Goal: Task Accomplishment & Management: Manage account settings

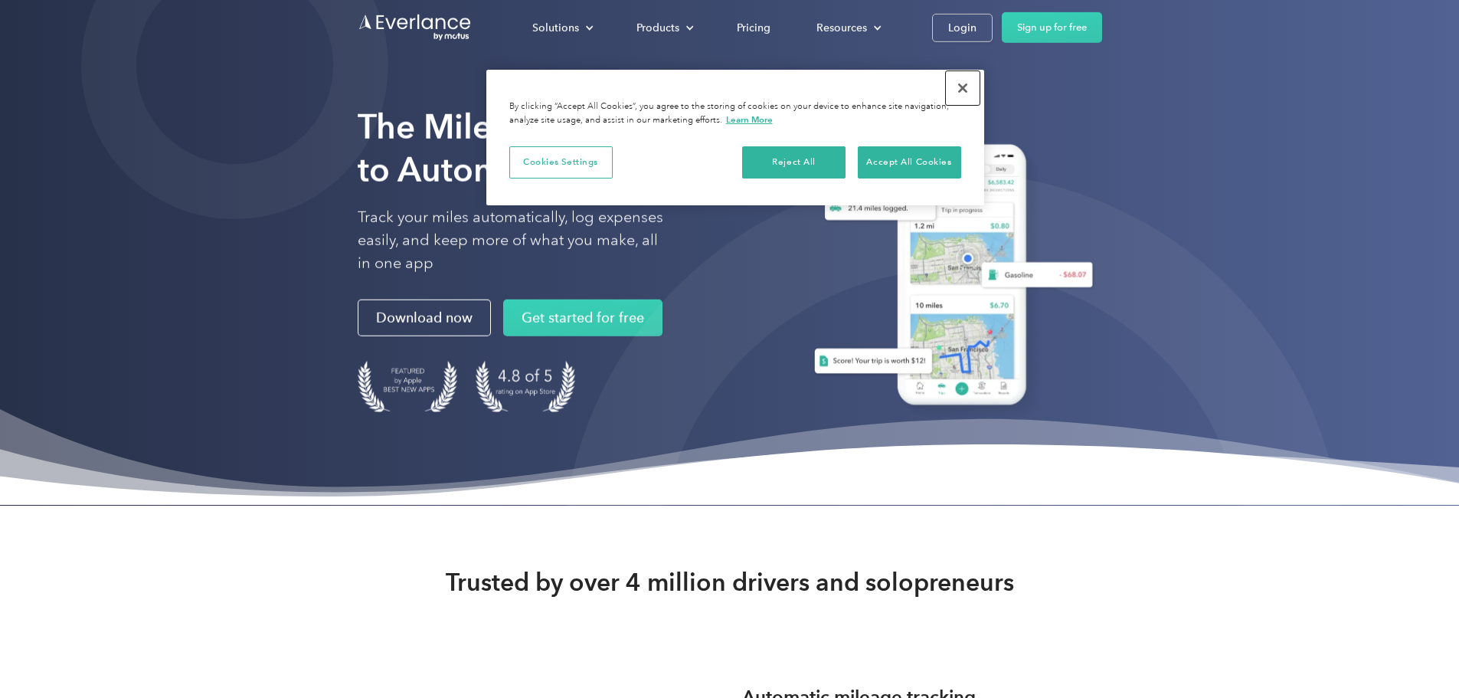
click at [960, 94] on button "Close" at bounding box center [963, 88] width 34 height 34
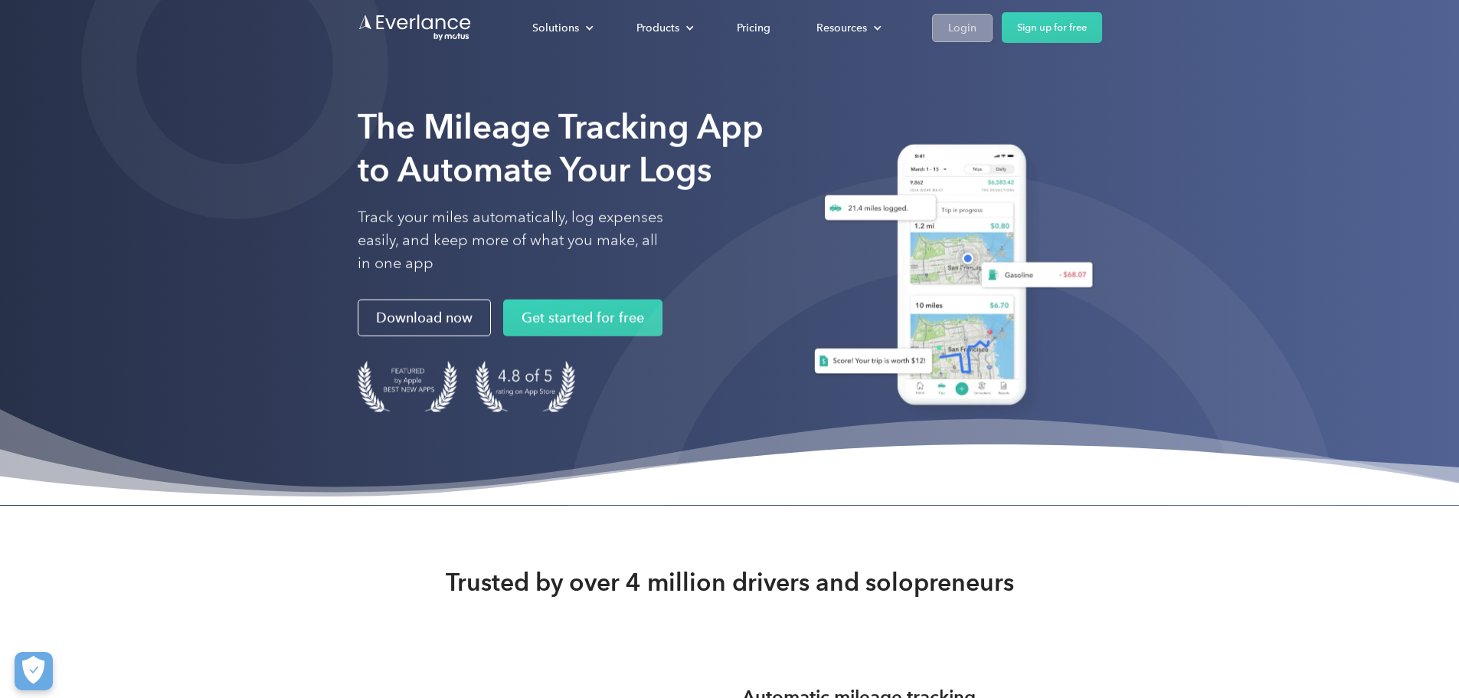
click at [976, 34] on div "Login" at bounding box center [962, 27] width 28 height 19
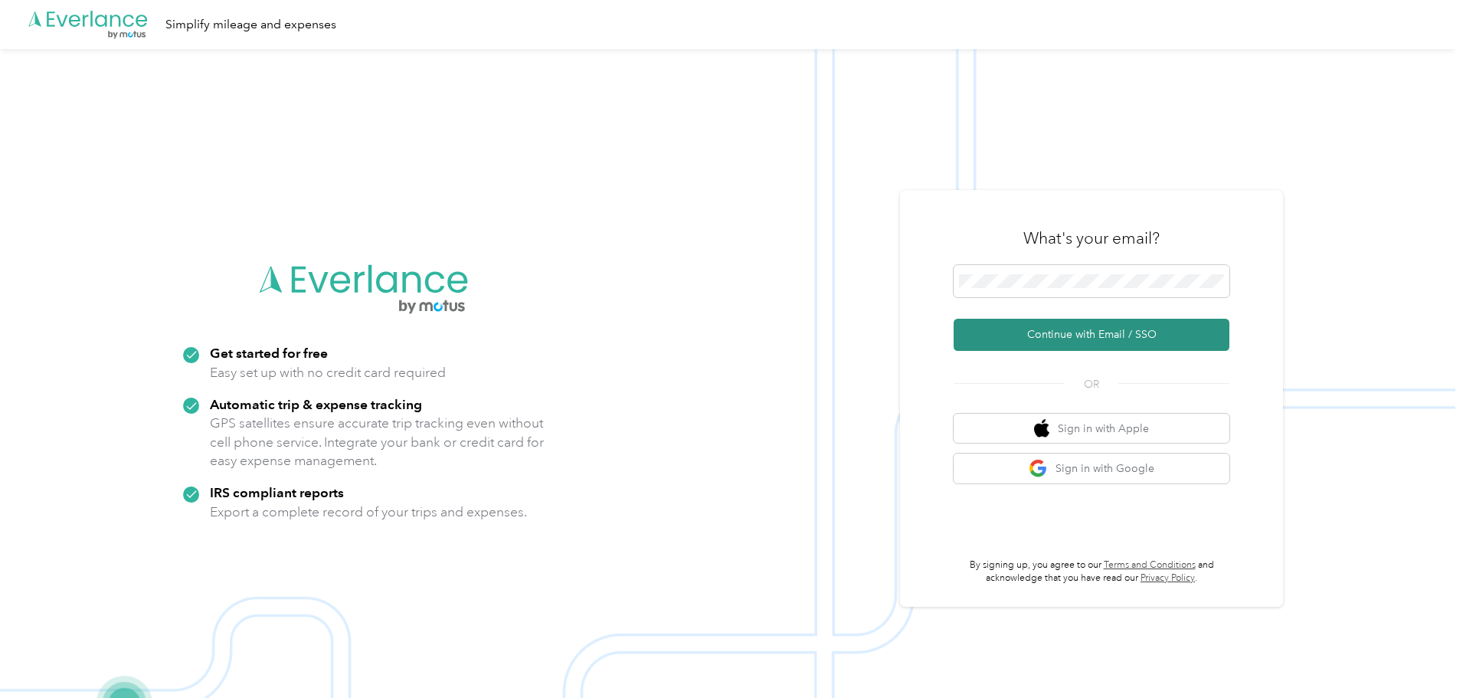
click at [1041, 342] on button "Continue with Email / SSO" at bounding box center [1091, 335] width 276 height 32
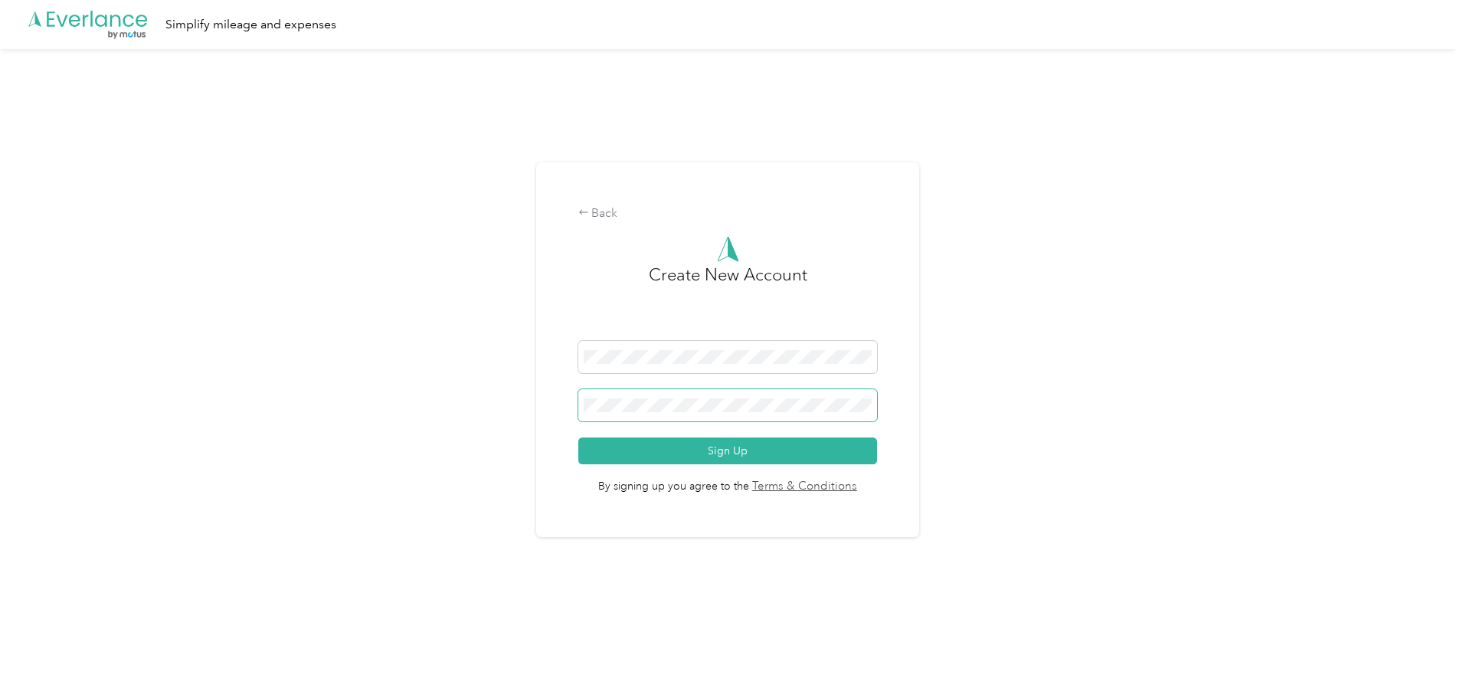
click at [758, 397] on span at bounding box center [727, 405] width 299 height 32
click at [782, 448] on button "Sign Up" at bounding box center [727, 450] width 299 height 27
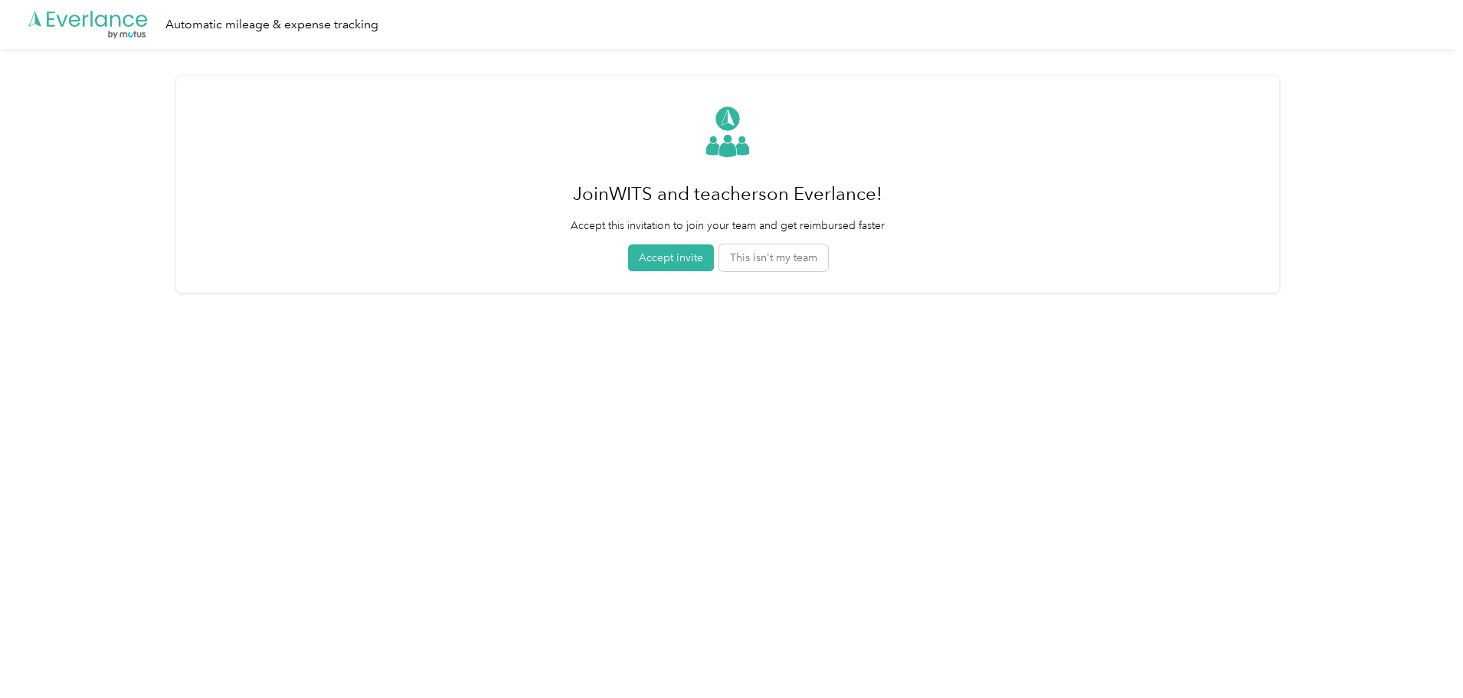
click at [781, 276] on div "Join WITS and teachers on Everlance! Accept this invitation to join your team a…" at bounding box center [727, 184] width 1103 height 217
click at [785, 262] on button "This isn't my team" at bounding box center [773, 257] width 109 height 27
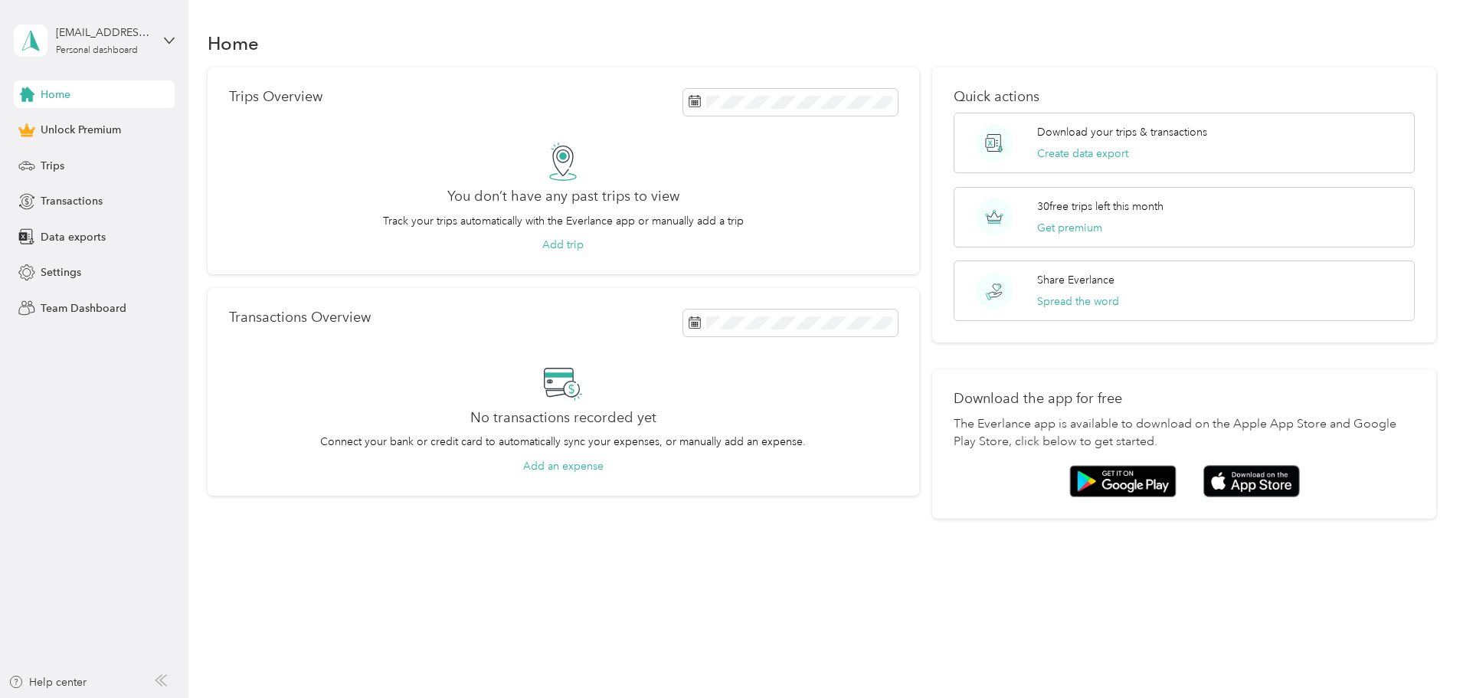
click at [522, 31] on div "Home" at bounding box center [822, 43] width 1229 height 32
click at [57, 168] on span "Trips" at bounding box center [53, 166] width 24 height 16
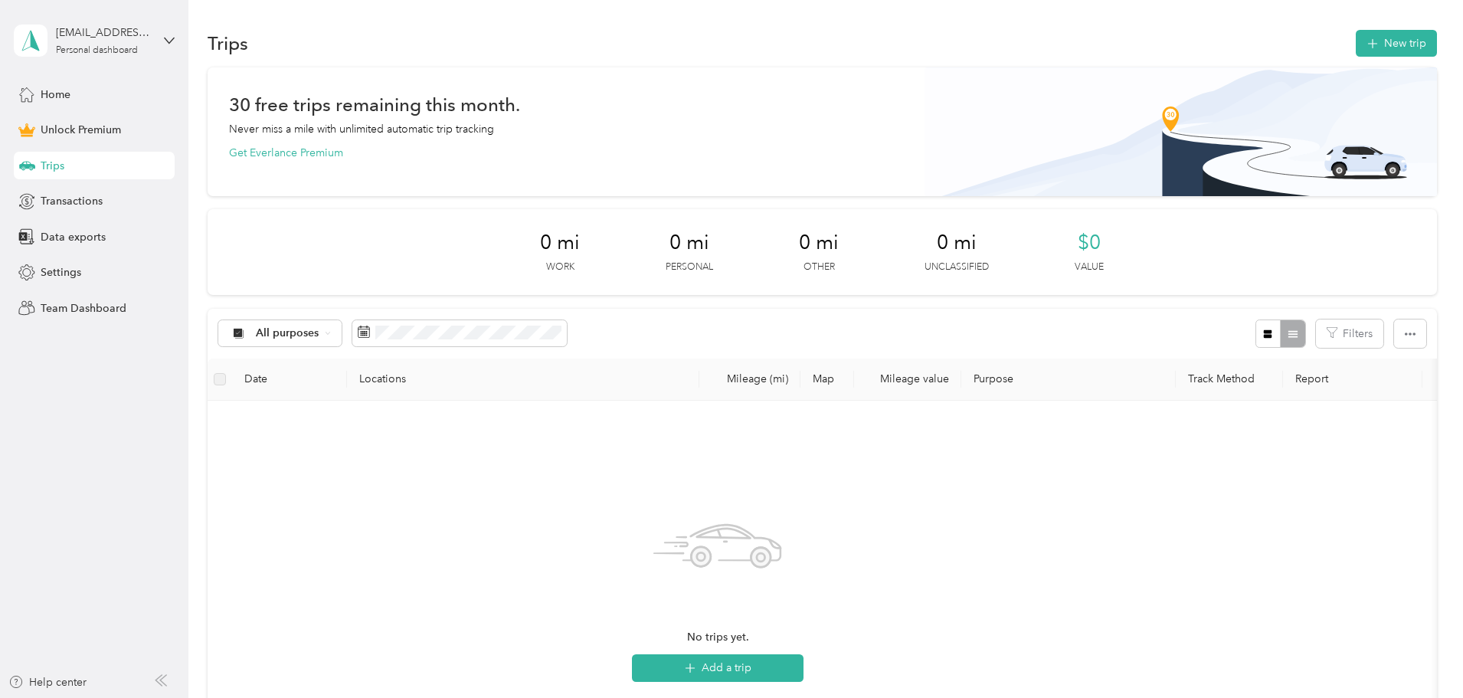
click at [53, 144] on div "Home Unlock Premium Trips Transactions Data exports Settings Team Dashboard" at bounding box center [94, 200] width 161 height 241
click at [53, 133] on span "Unlock Premium" at bounding box center [81, 130] width 80 height 16
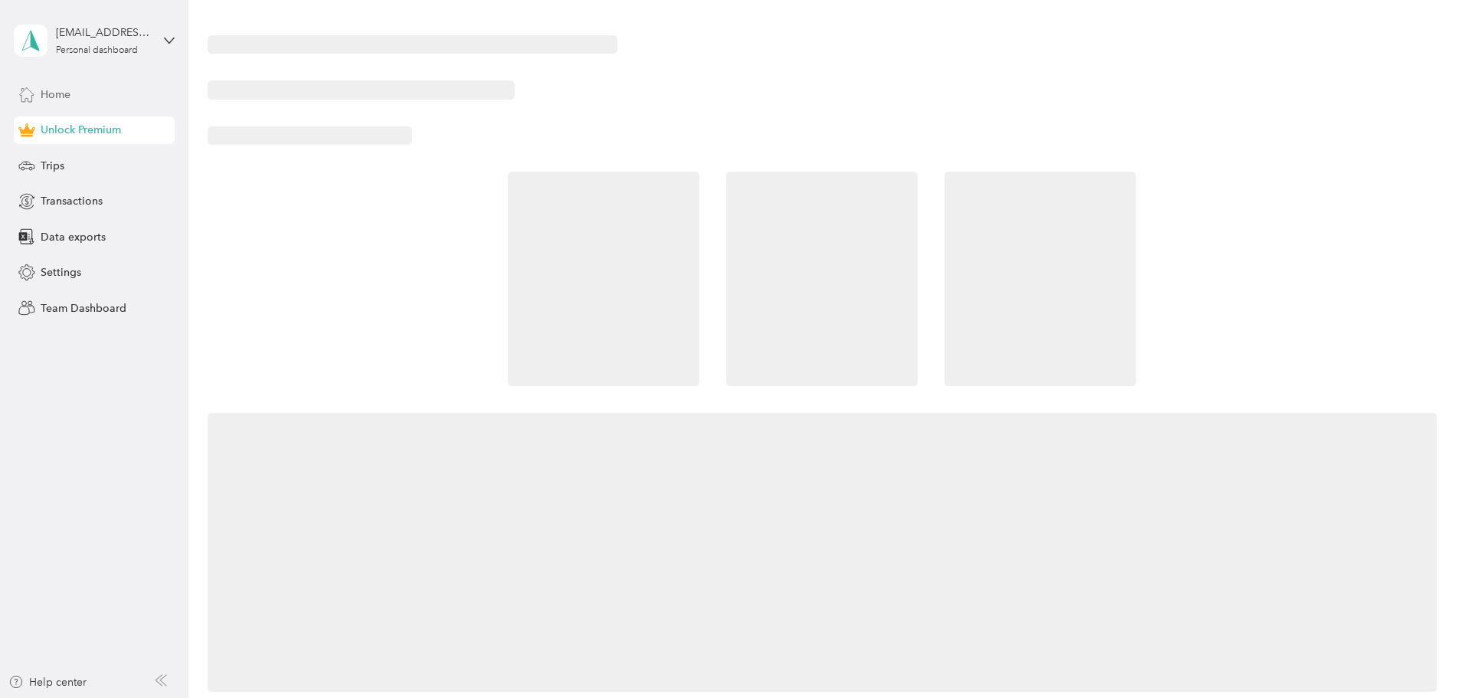
click at [59, 100] on span "Home" at bounding box center [56, 95] width 30 height 16
